Goal: Information Seeking & Learning: Learn about a topic

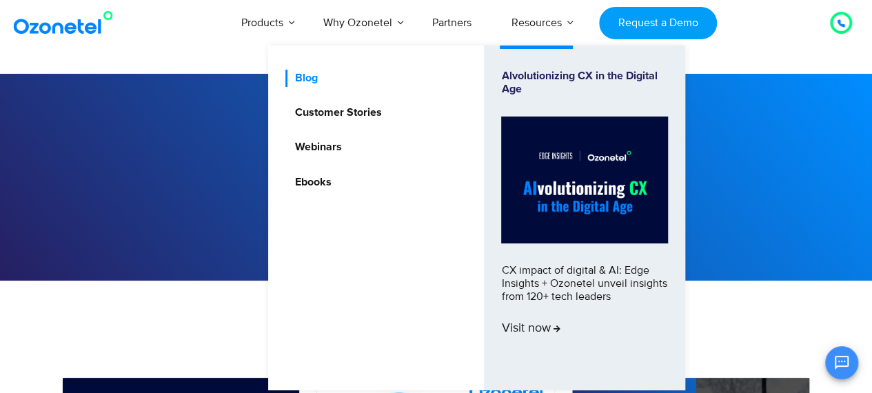
click at [301, 82] on link "Blog" at bounding box center [302, 78] width 34 height 17
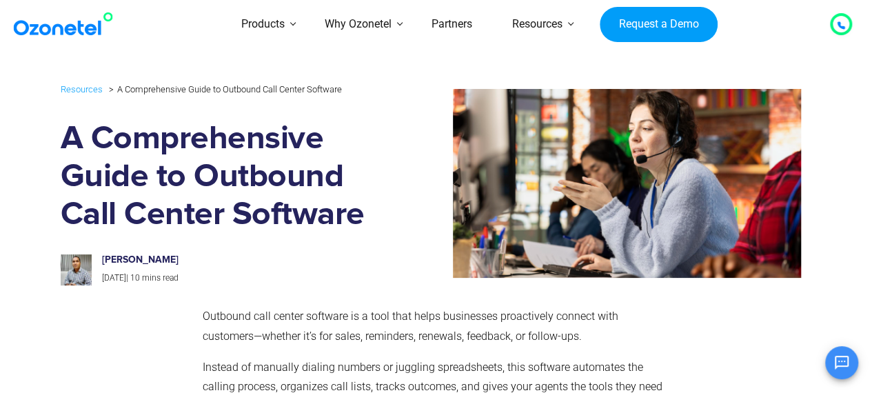
drag, startPoint x: 877, startPoint y: 26, endPoint x: 826, endPoint y: 25, distance: 50.3
